Goal: Find specific page/section: Find specific page/section

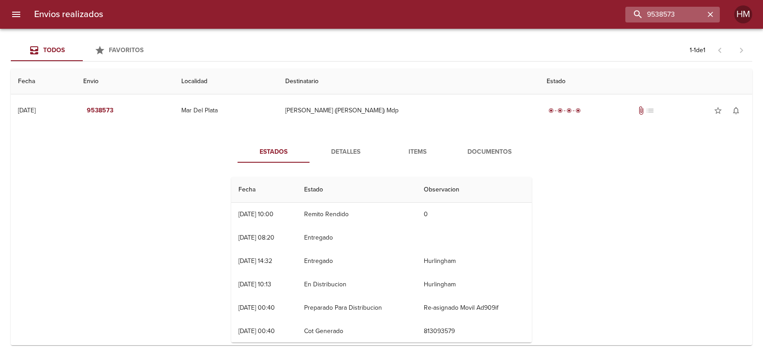
click at [713, 14] on icon "button" at bounding box center [710, 14] width 9 height 9
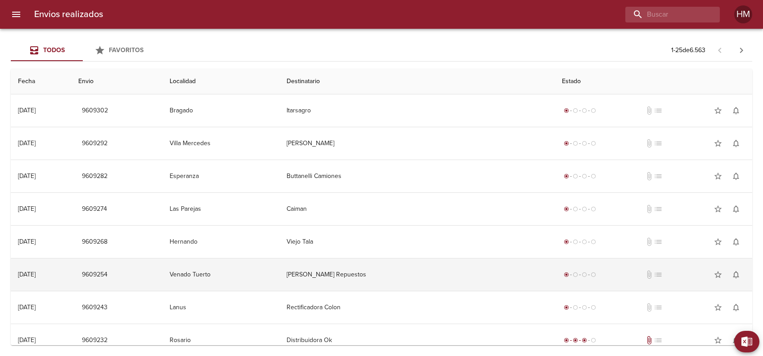
drag, startPoint x: 337, startPoint y: 272, endPoint x: 338, endPoint y: 278, distance: 5.9
click at [337, 274] on td "[PERSON_NAME] Repuestos" at bounding box center [416, 275] width 275 height 32
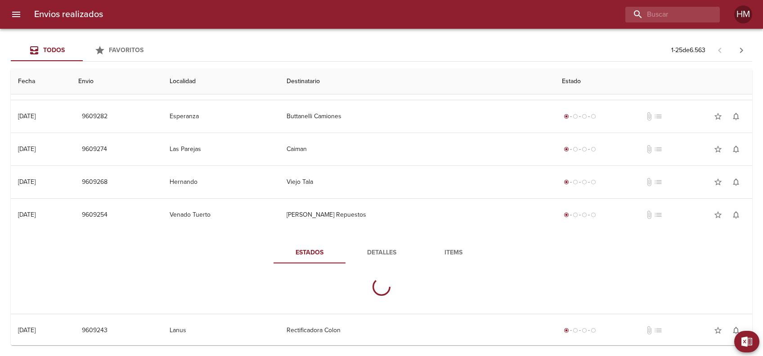
scroll to position [120, 0]
